Goal: Use online tool/utility

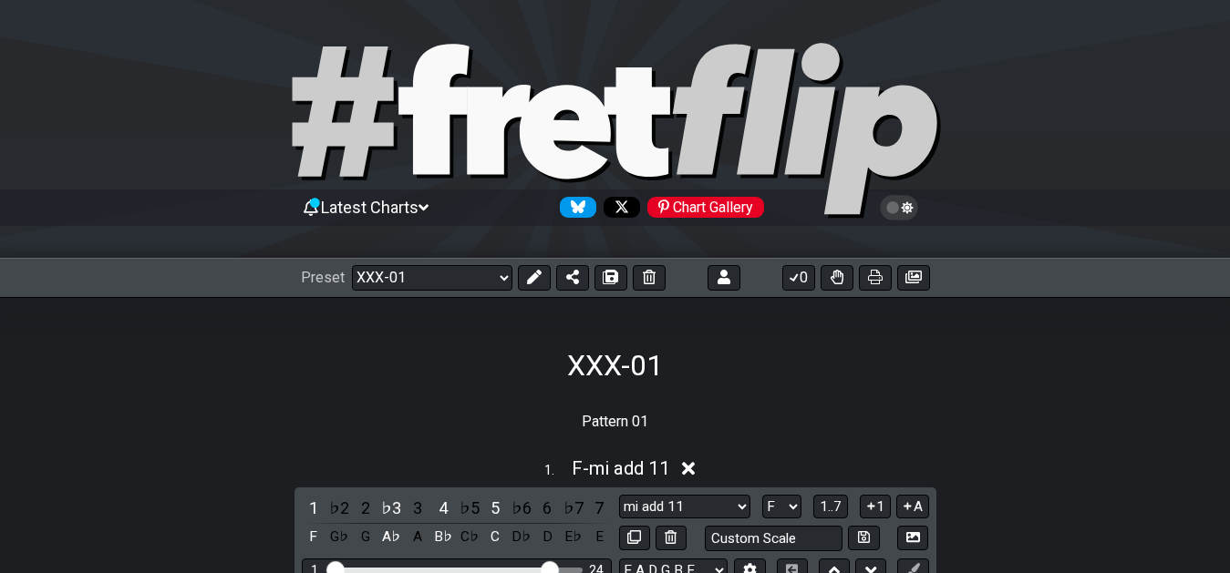
select select "/02YWF79B"
select select "F"
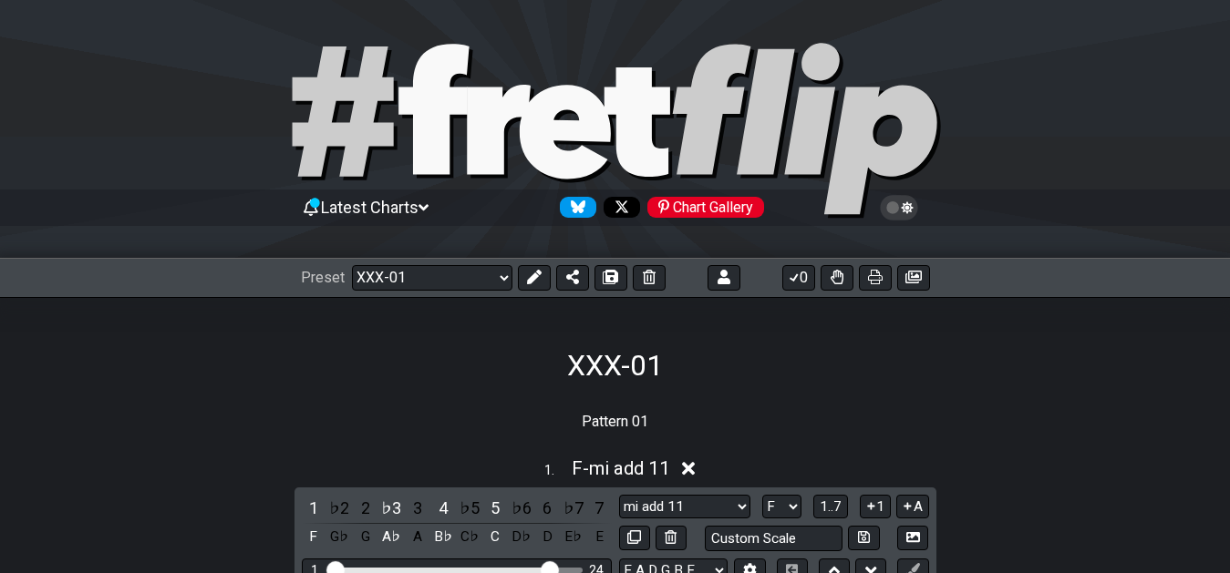
select select "F"
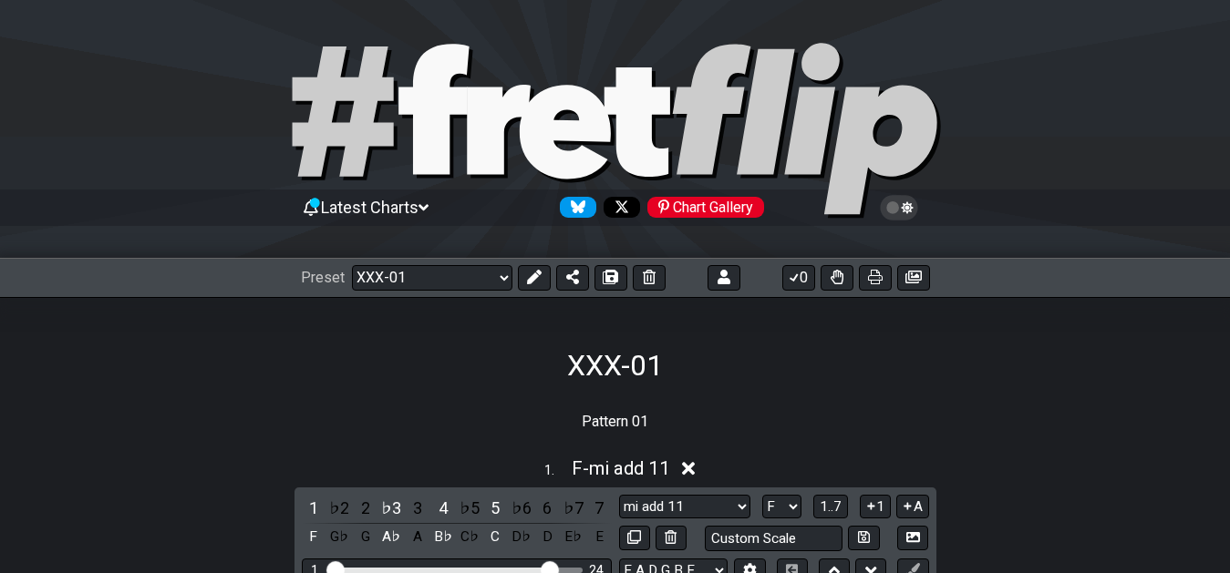
select select "F"
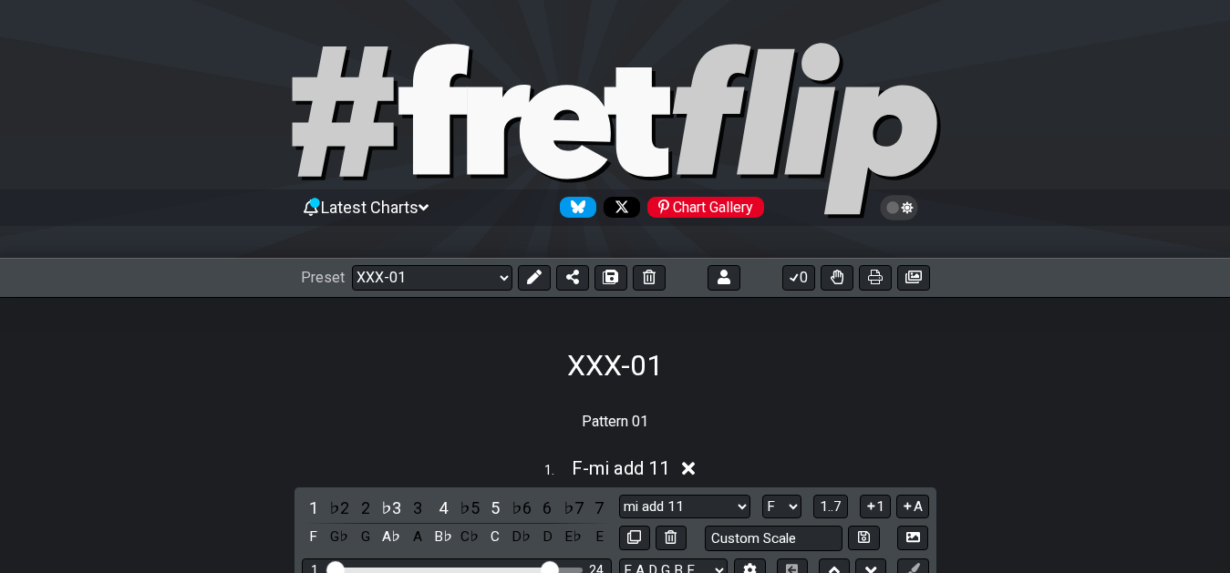
select select "F"
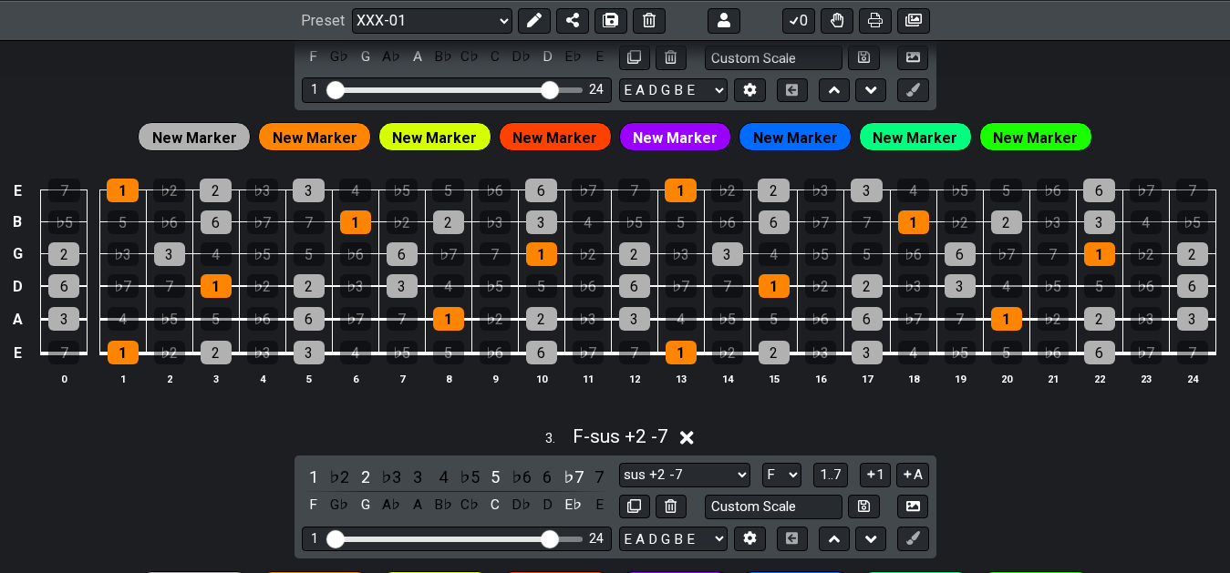
scroll to position [744, 0]
